Goal: Contribute content: Add original content to the website for others to see

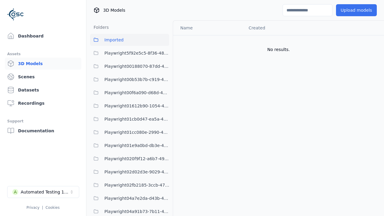
click at [358, 10] on button "Upload models" at bounding box center [356, 10] width 41 height 12
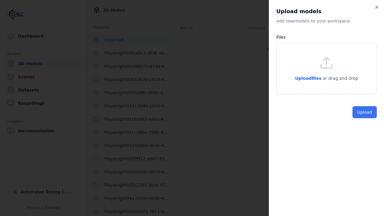
click at [366, 118] on button "Upload" at bounding box center [365, 112] width 24 height 12
